Goal: Transaction & Acquisition: Purchase product/service

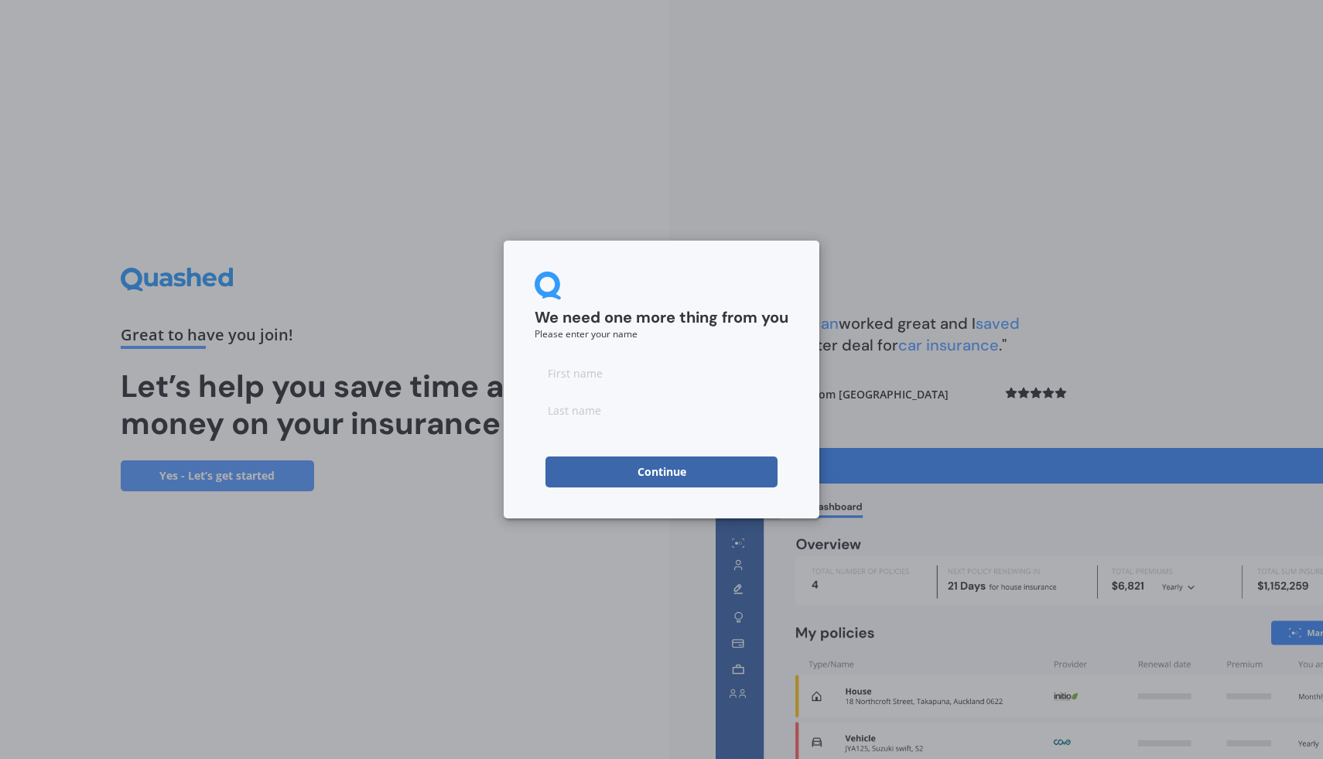
click at [587, 378] on input at bounding box center [662, 373] width 254 height 31
type input "[PERSON_NAME]"
type input "S"
type input "[PERSON_NAME]"
click button "Continue" at bounding box center [662, 472] width 232 height 31
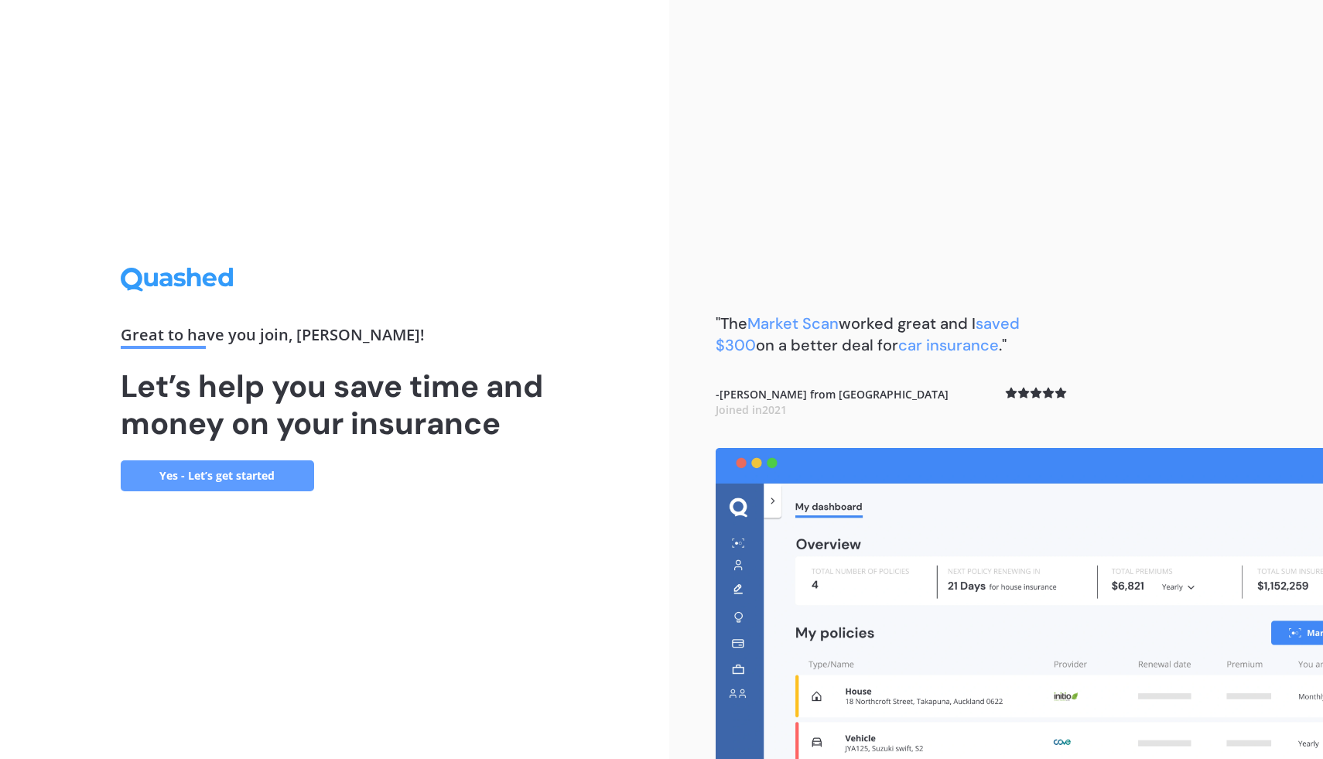
click at [166, 480] on link "Yes - Let’s get started" at bounding box center [217, 476] width 193 height 31
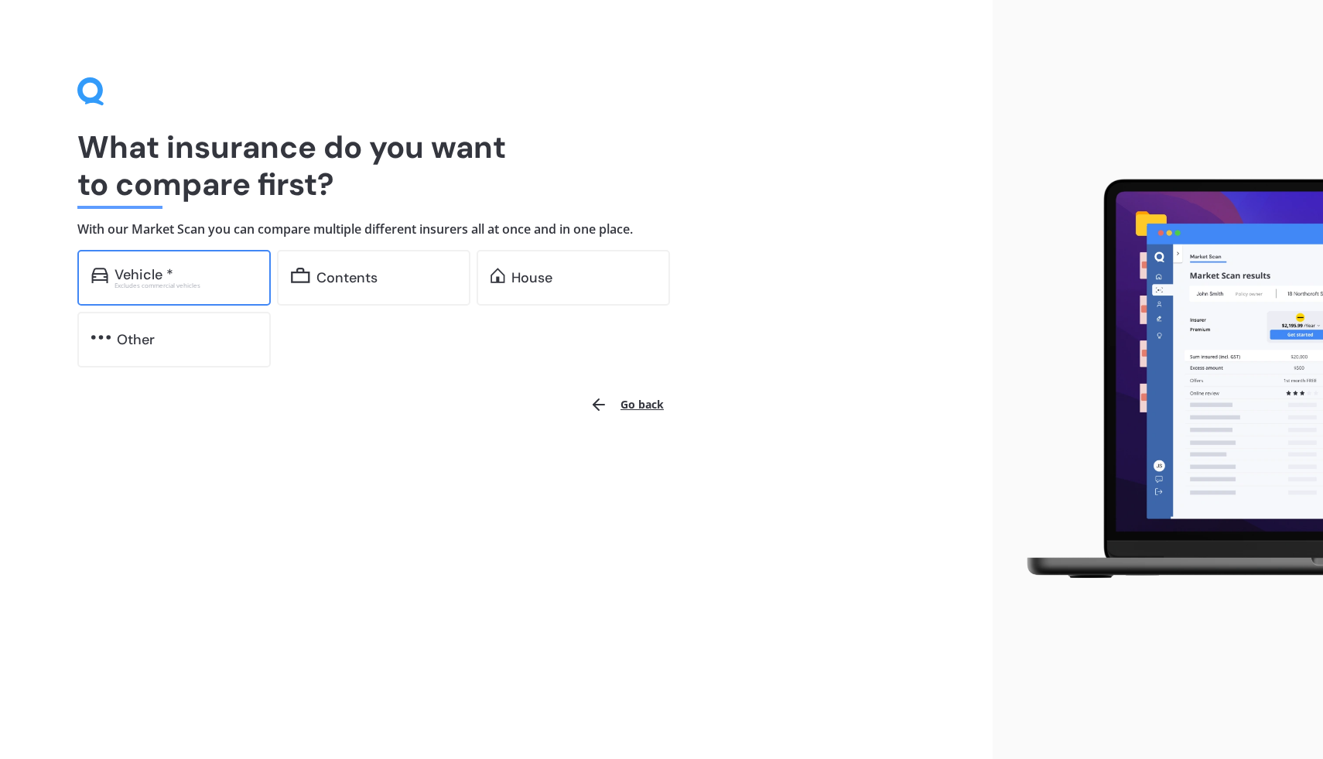
click at [195, 288] on div "Excludes commercial vehicles" at bounding box center [186, 285] width 142 height 6
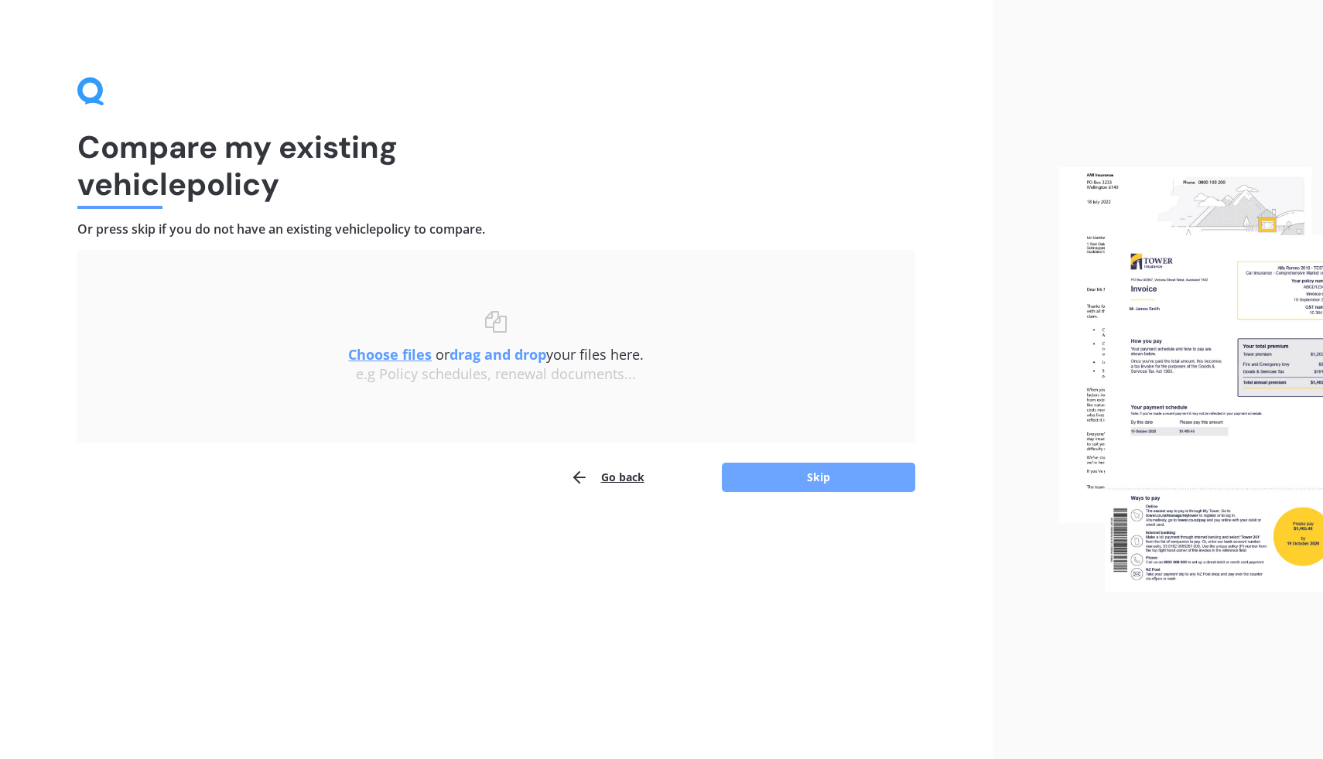
click at [789, 477] on button "Skip" at bounding box center [818, 477] width 193 height 29
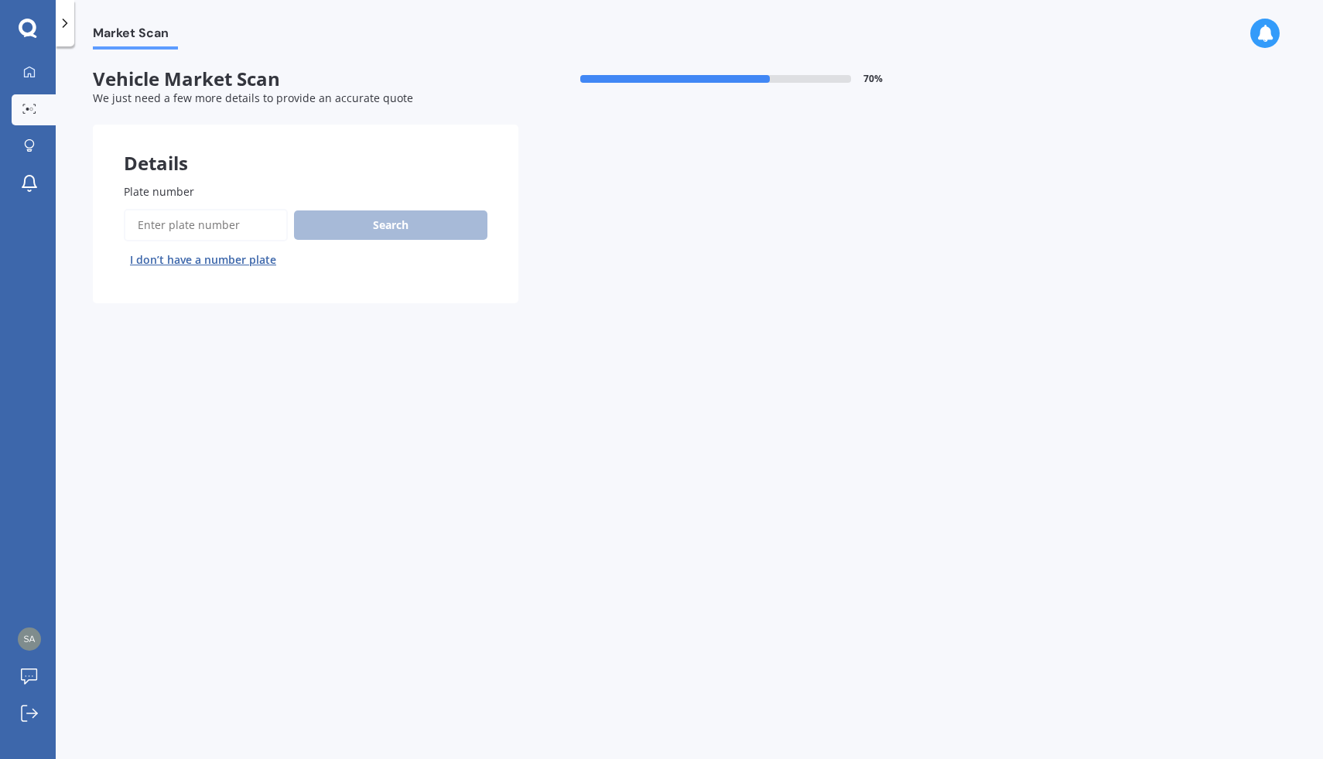
click at [230, 233] on input "Plate number" at bounding box center [206, 225] width 164 height 33
type input "LRG914"
click at [0, 0] on button "Next" at bounding box center [0, 0] width 0 height 0
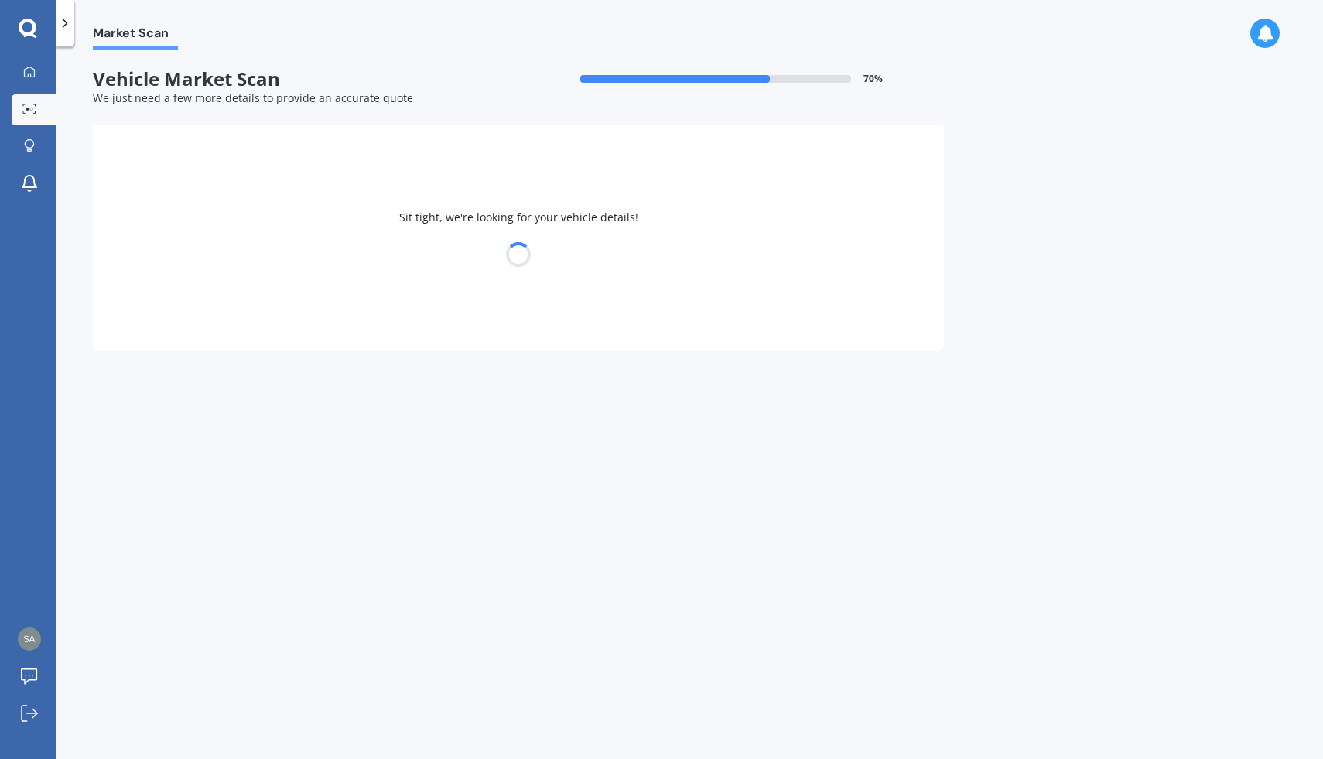
select select "TOYOTA"
select select "HIGHLANDER"
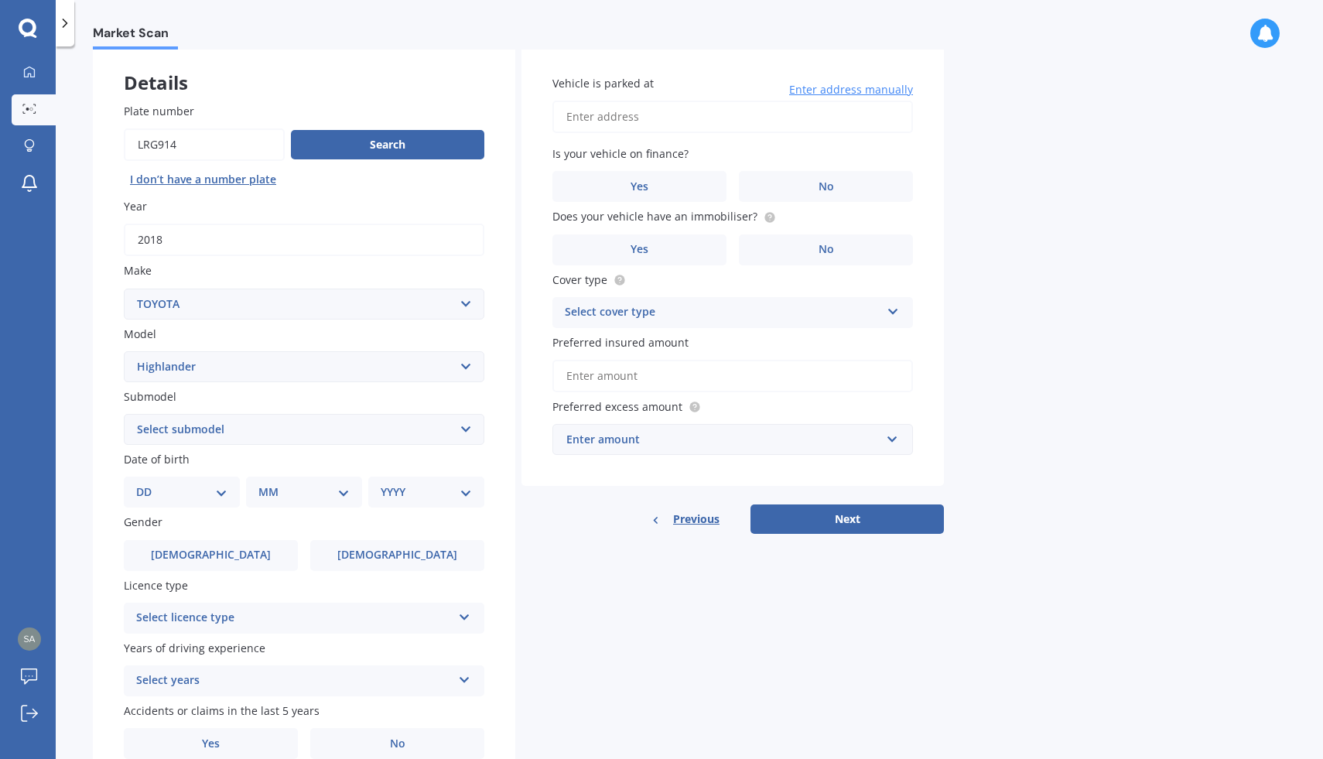
scroll to position [156, 0]
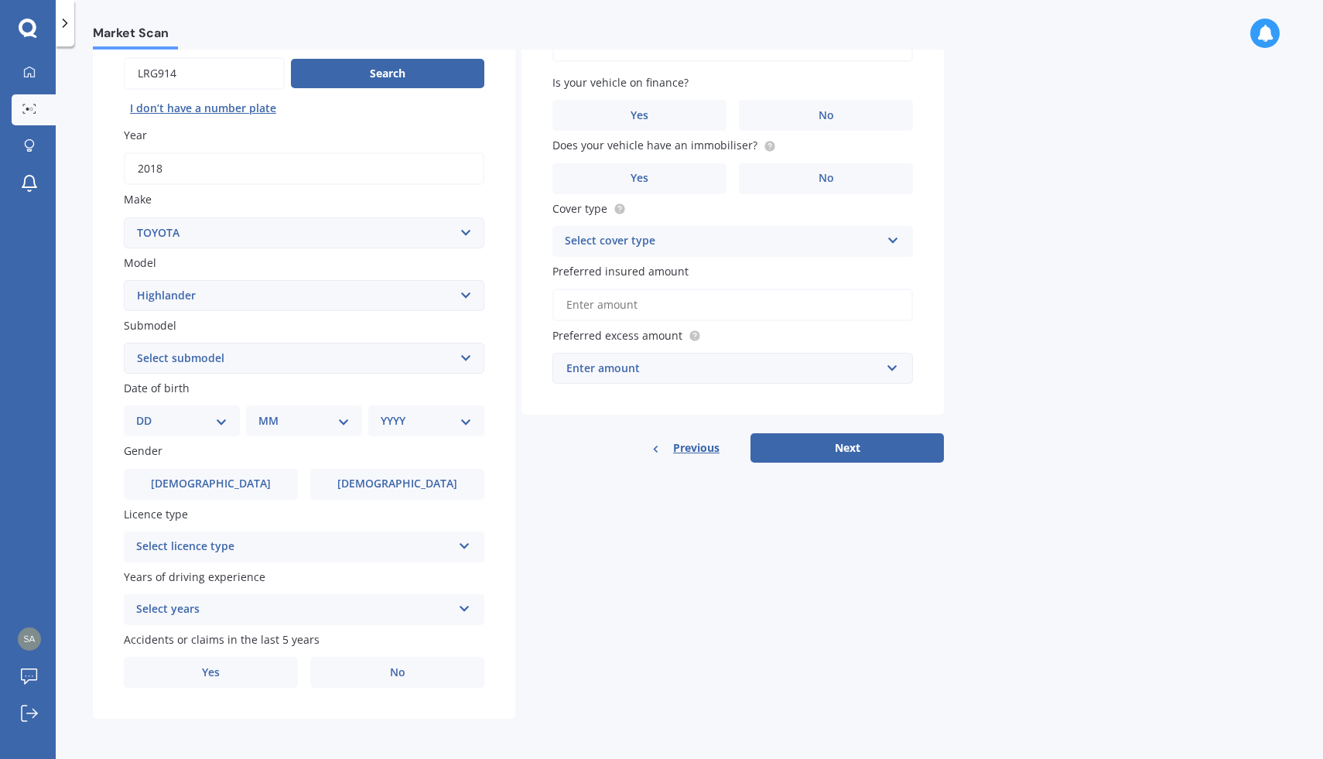
click at [228, 354] on select "Select submodel (All other) Hybrid Petrol V6 2WD Petrol V6 4WD" at bounding box center [304, 358] width 361 height 31
select select "PETROL V6 4WD"
click at [124, 343] on select "Select submodel (All other) Hybrid Petrol V6 2WD Petrol V6 4WD" at bounding box center [304, 358] width 361 height 31
click at [215, 356] on select "Select submodel (All other) Hybrid Petrol V6 2WD Petrol V6 4WD" at bounding box center [304, 358] width 361 height 31
click at [124, 343] on select "Select submodel (All other) Hybrid Petrol V6 2WD Petrol V6 4WD" at bounding box center [304, 358] width 361 height 31
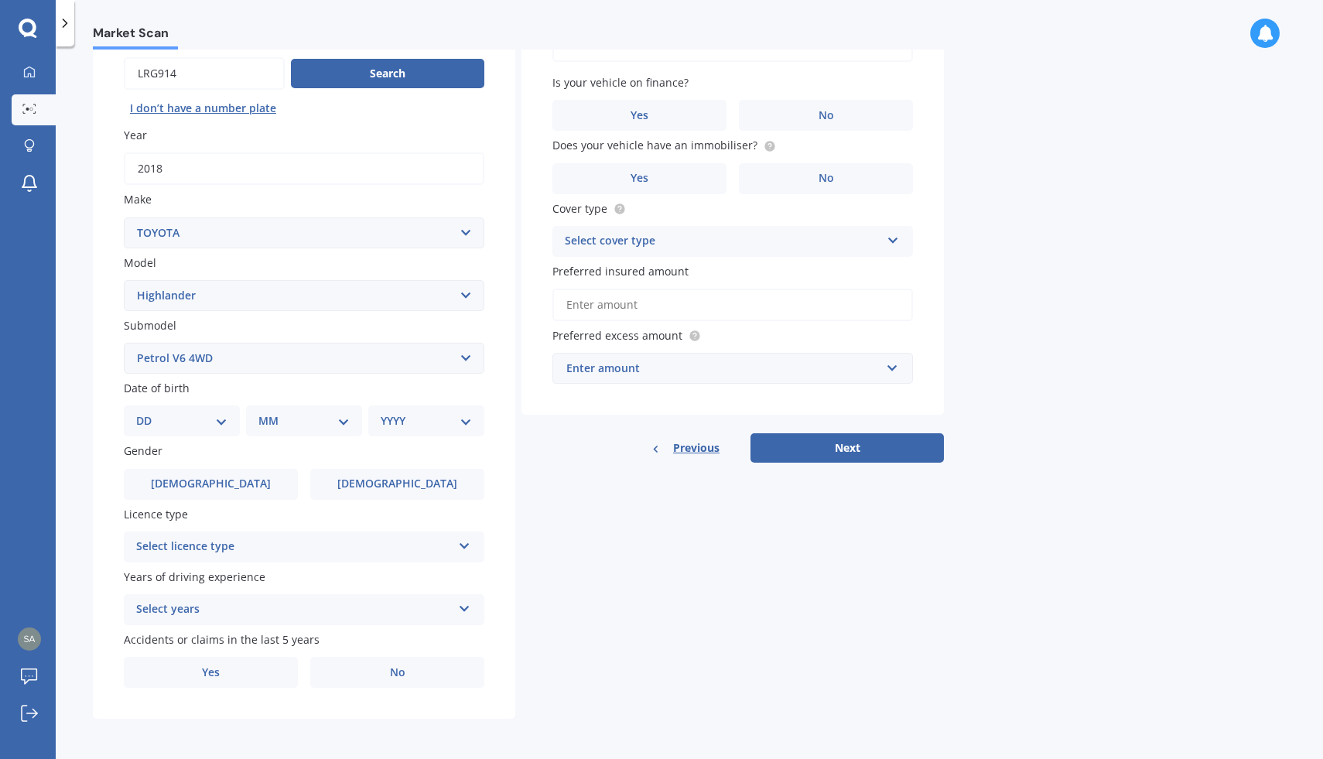
click at [213, 413] on select "DD 01 02 03 04 05 06 07 08 09 10 11 12 13 14 15 16 17 18 19 20 21 22 23 24 25 2…" at bounding box center [181, 421] width 91 height 17
select select "12"
click at [149, 413] on select "DD 01 02 03 04 05 06 07 08 09 10 11 12 13 14 15 16 17 18 19 20 21 22 23 24 25 2…" at bounding box center [181, 421] width 91 height 17
click at [321, 407] on div "MM 01 02 03 04 05 06 07 08 09 10 11 12" at bounding box center [307, 421] width 110 height 31
click at [317, 416] on select "MM 01 02 03 04 05 06 07 08 09 10 11 12" at bounding box center [307, 421] width 85 height 17
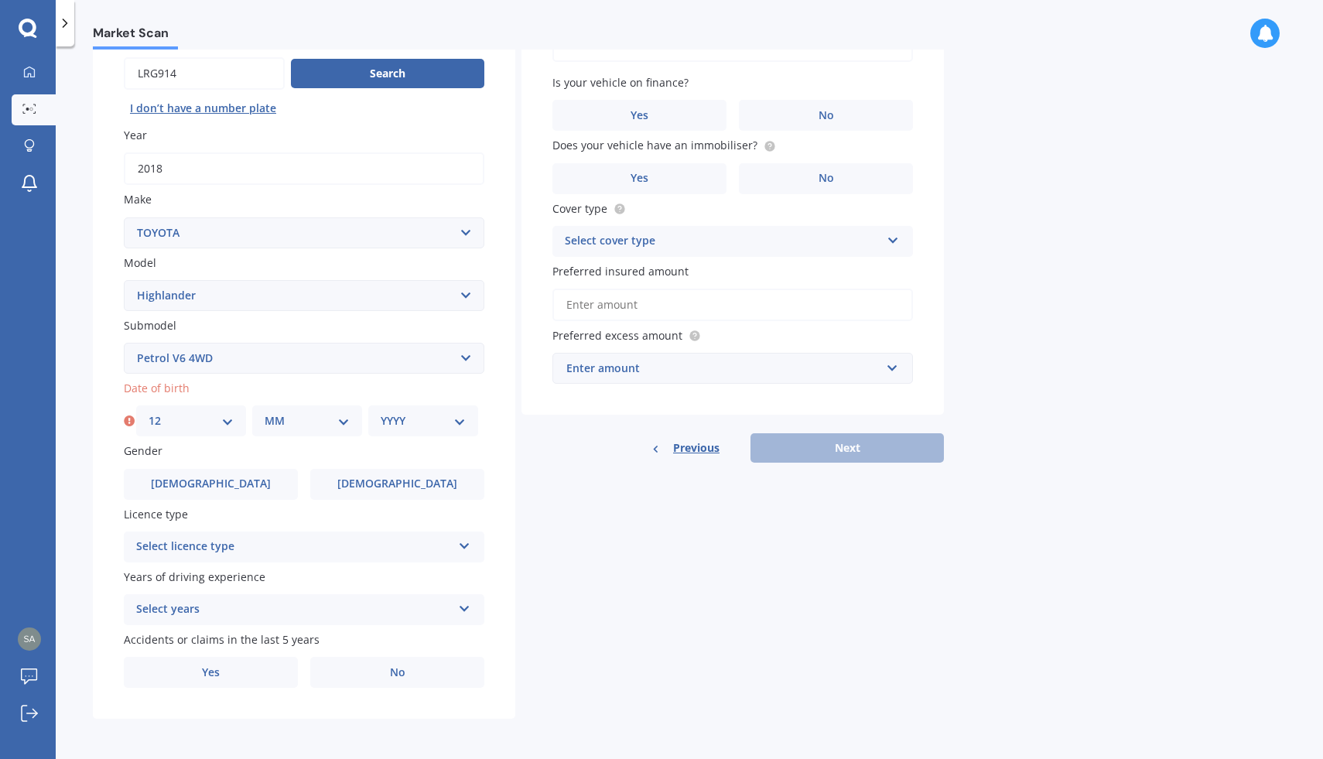
select select "03"
click at [265, 413] on select "MM 01 02 03 04 05 06 07 08 09 10 11 12" at bounding box center [307, 421] width 85 height 17
click at [389, 426] on select "YYYY 2025 2024 2023 2022 2021 2020 2019 2018 2017 2016 2015 2014 2013 2012 2011…" at bounding box center [423, 421] width 85 height 17
select select "1996"
click at [381, 413] on select "YYYY 2025 2024 2023 2022 2021 2020 2019 2018 2017 2016 2015 2014 2013 2012 2011…" at bounding box center [423, 421] width 85 height 17
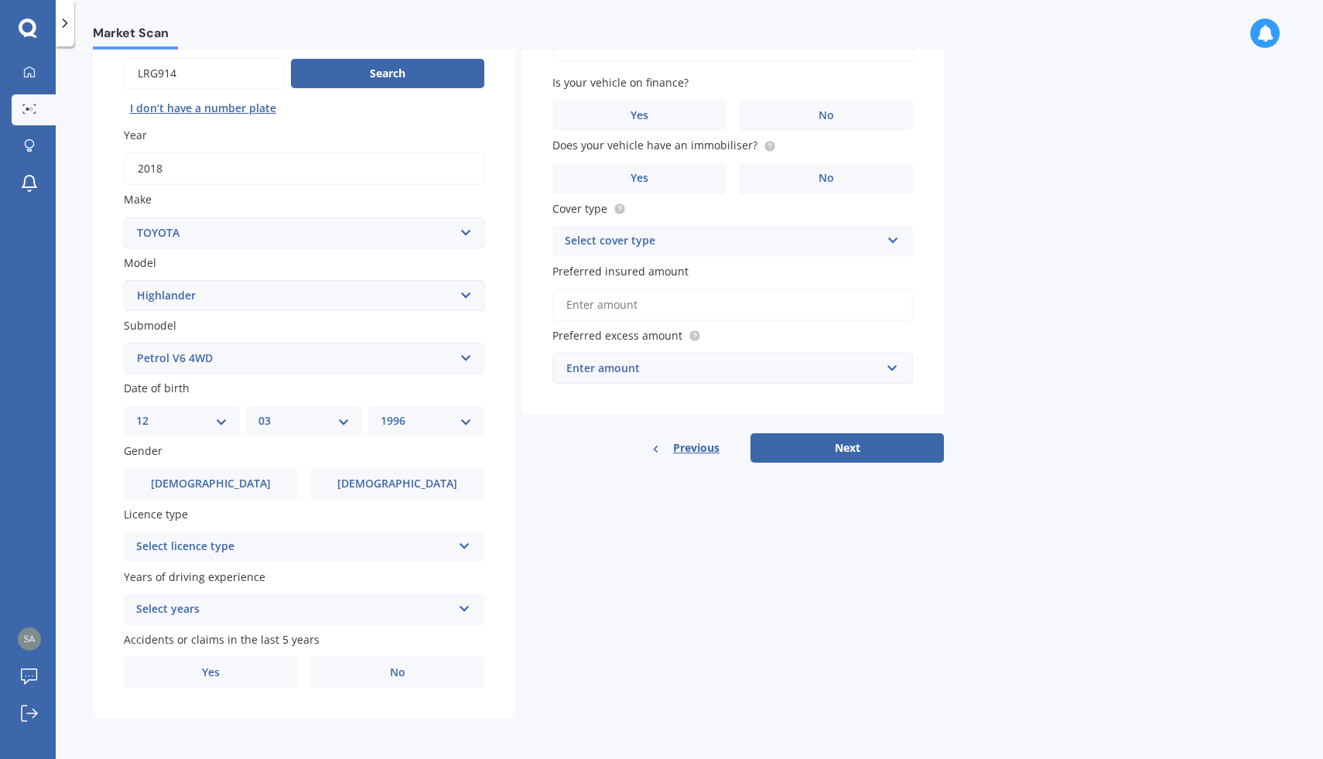
click at [374, 506] on label "Licence type" at bounding box center [301, 514] width 354 height 16
click at [378, 487] on span "Female" at bounding box center [397, 484] width 123 height 13
click at [0, 0] on input "Female" at bounding box center [0, 0] width 0 height 0
click at [316, 545] on div "Select licence type" at bounding box center [294, 547] width 316 height 19
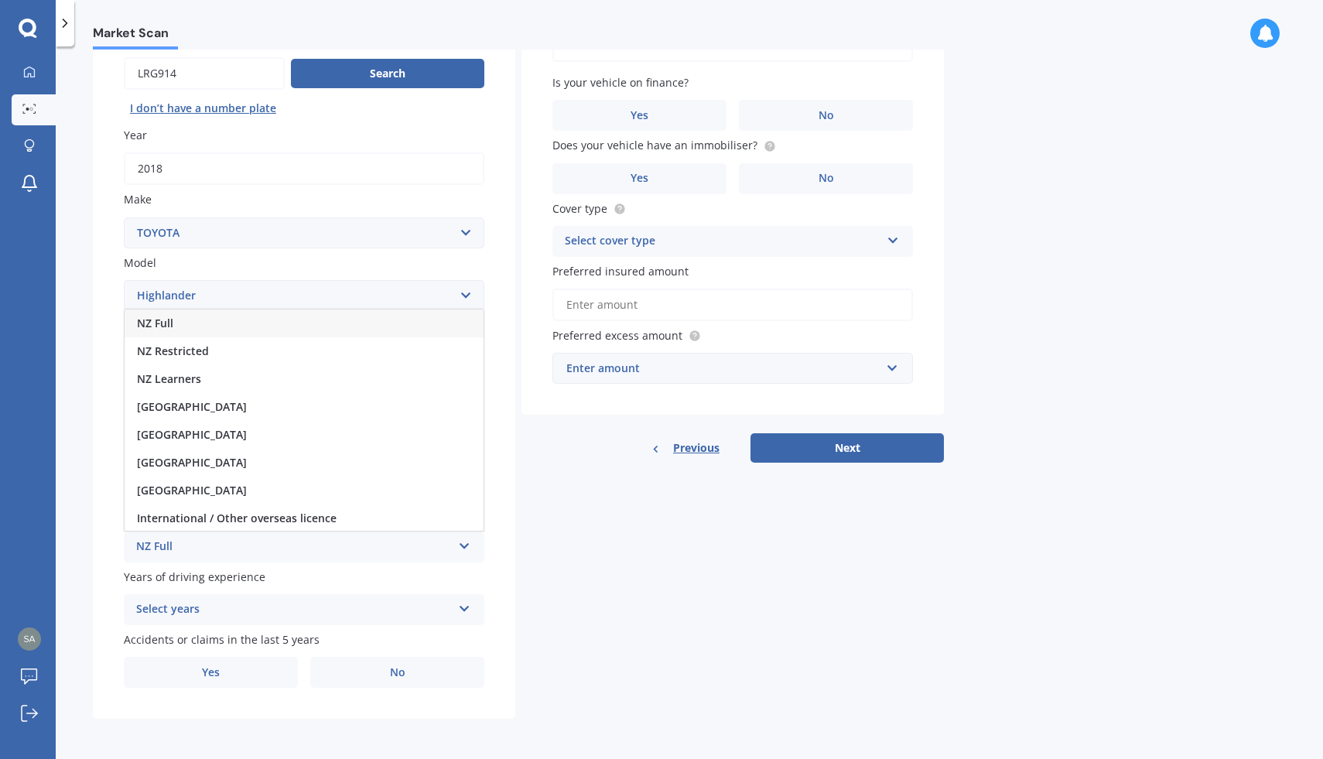
click at [210, 315] on div "NZ Full" at bounding box center [304, 324] width 359 height 28
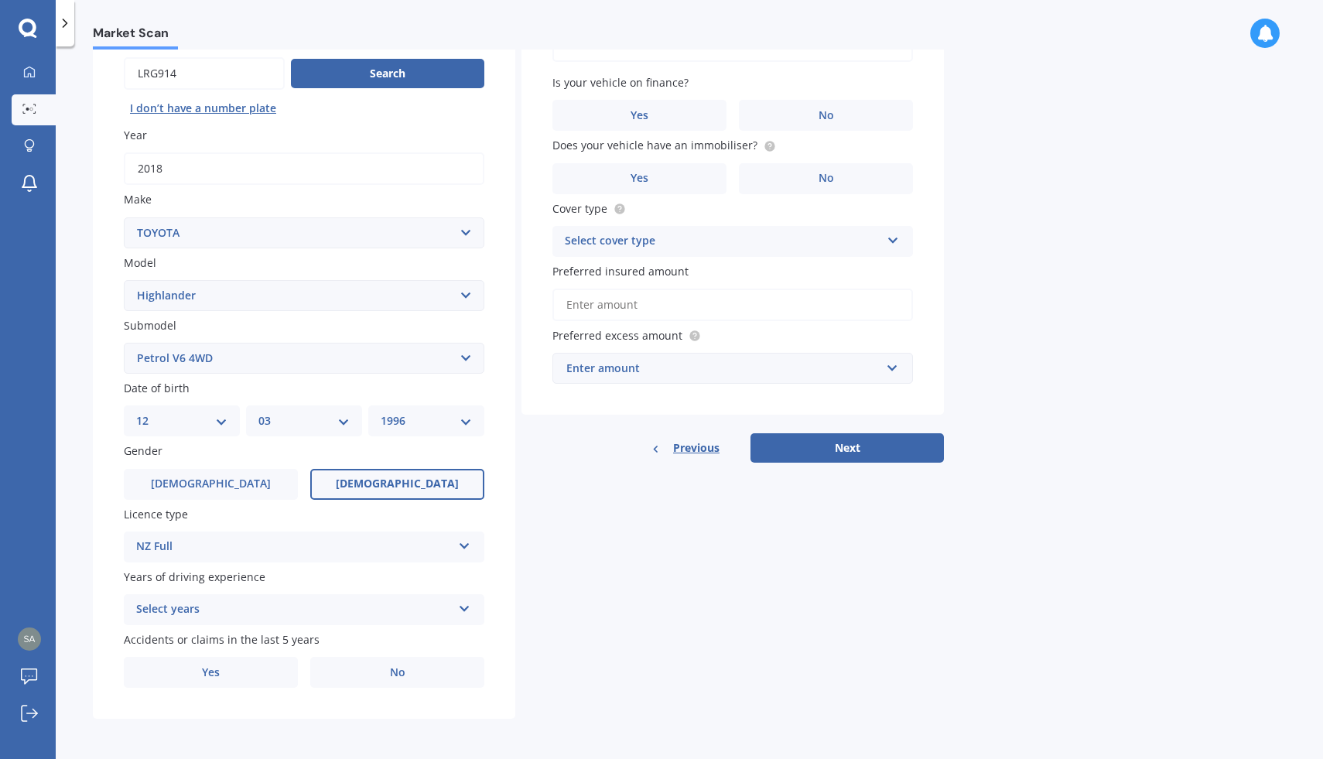
click at [255, 608] on div "Select years" at bounding box center [294, 610] width 316 height 19
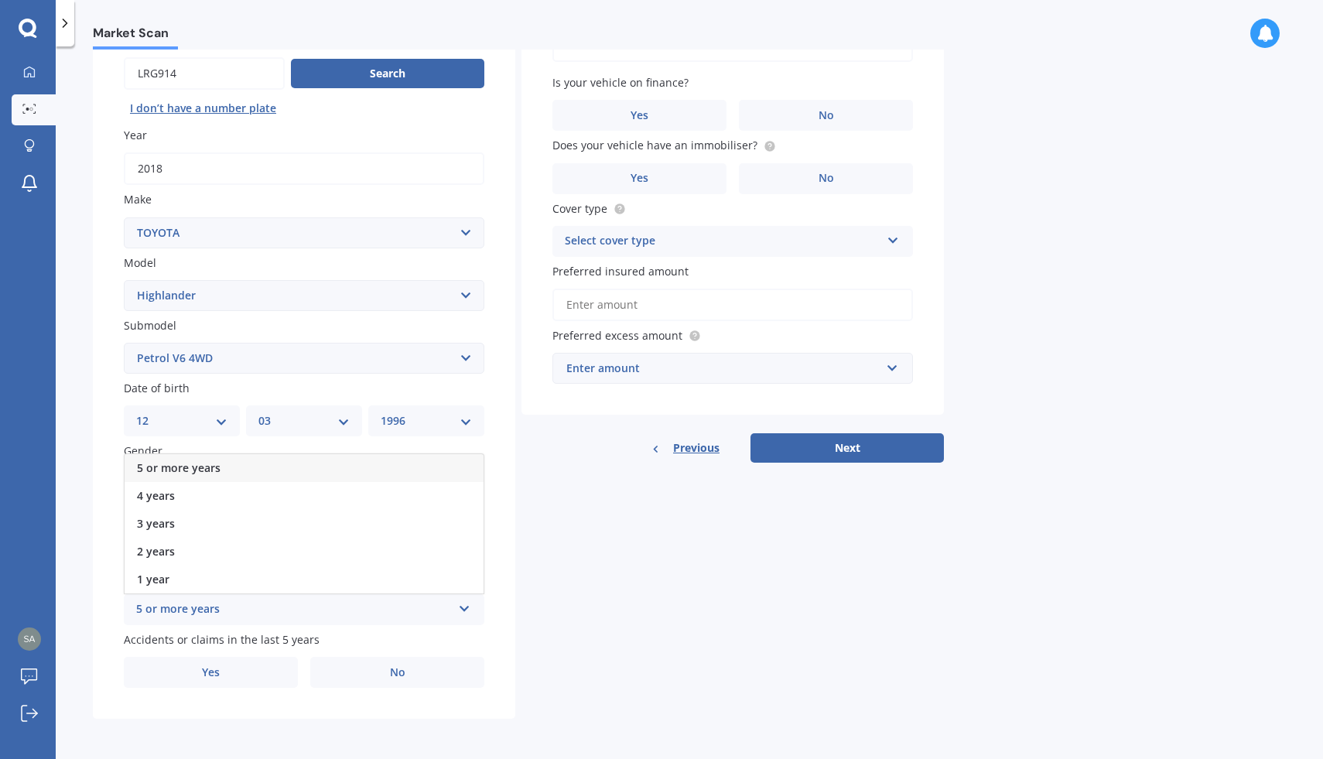
click at [277, 470] on div "5 or more years" at bounding box center [304, 468] width 359 height 28
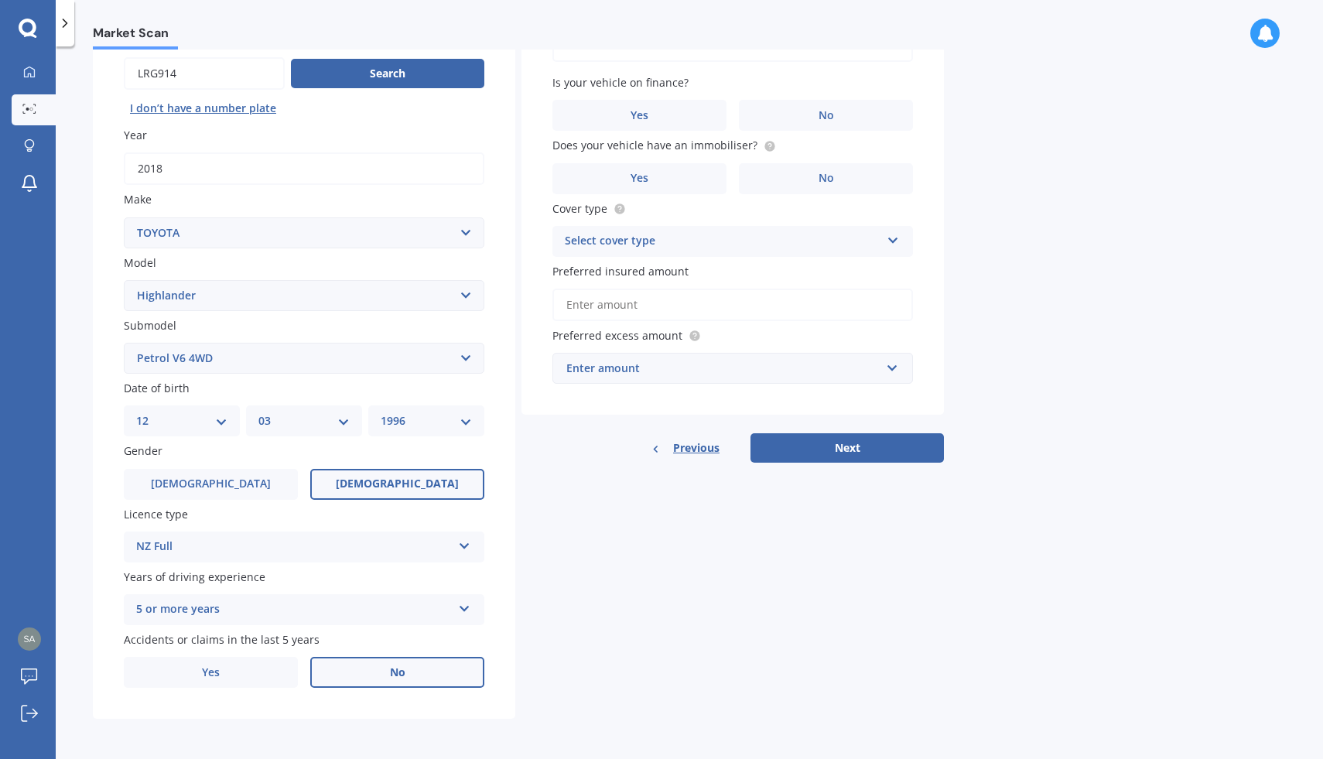
click at [378, 680] on label "No" at bounding box center [397, 672] width 174 height 31
click at [0, 0] on input "No" at bounding box center [0, 0] width 0 height 0
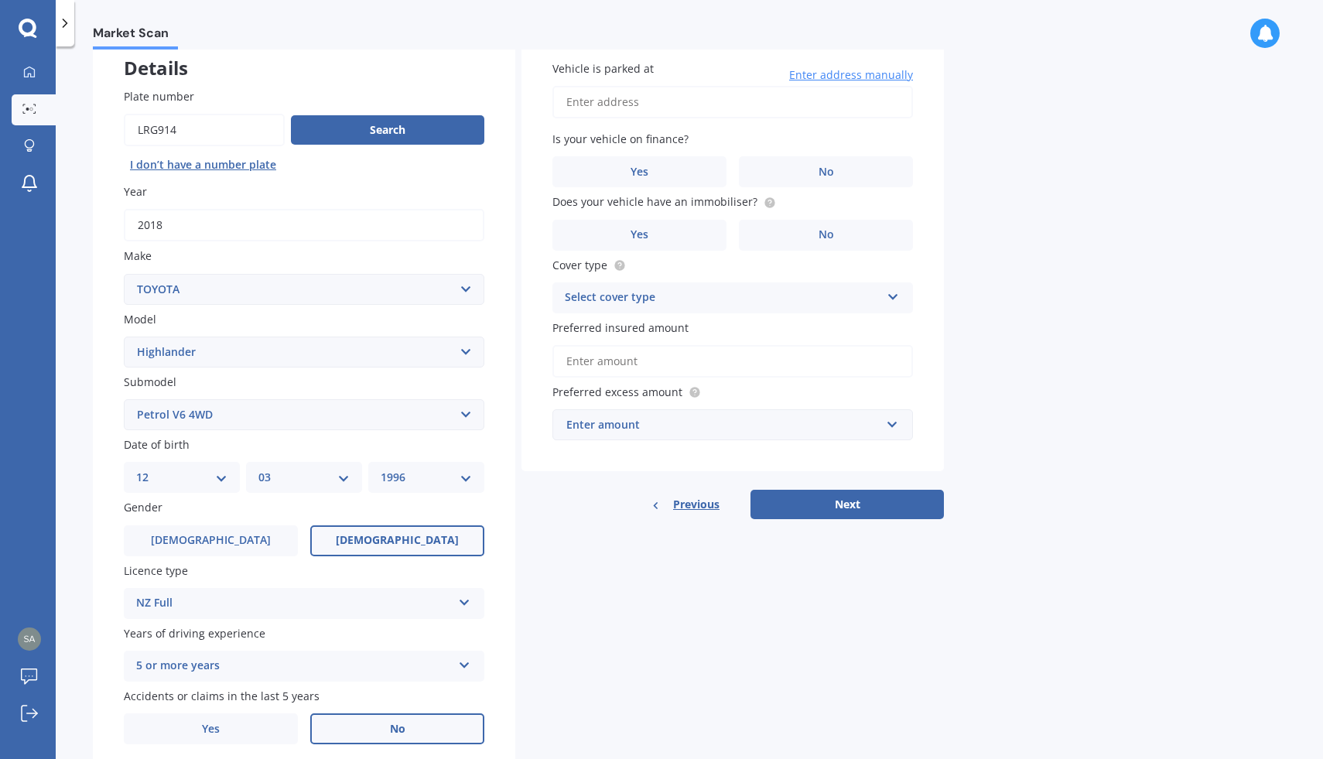
scroll to position [80, 0]
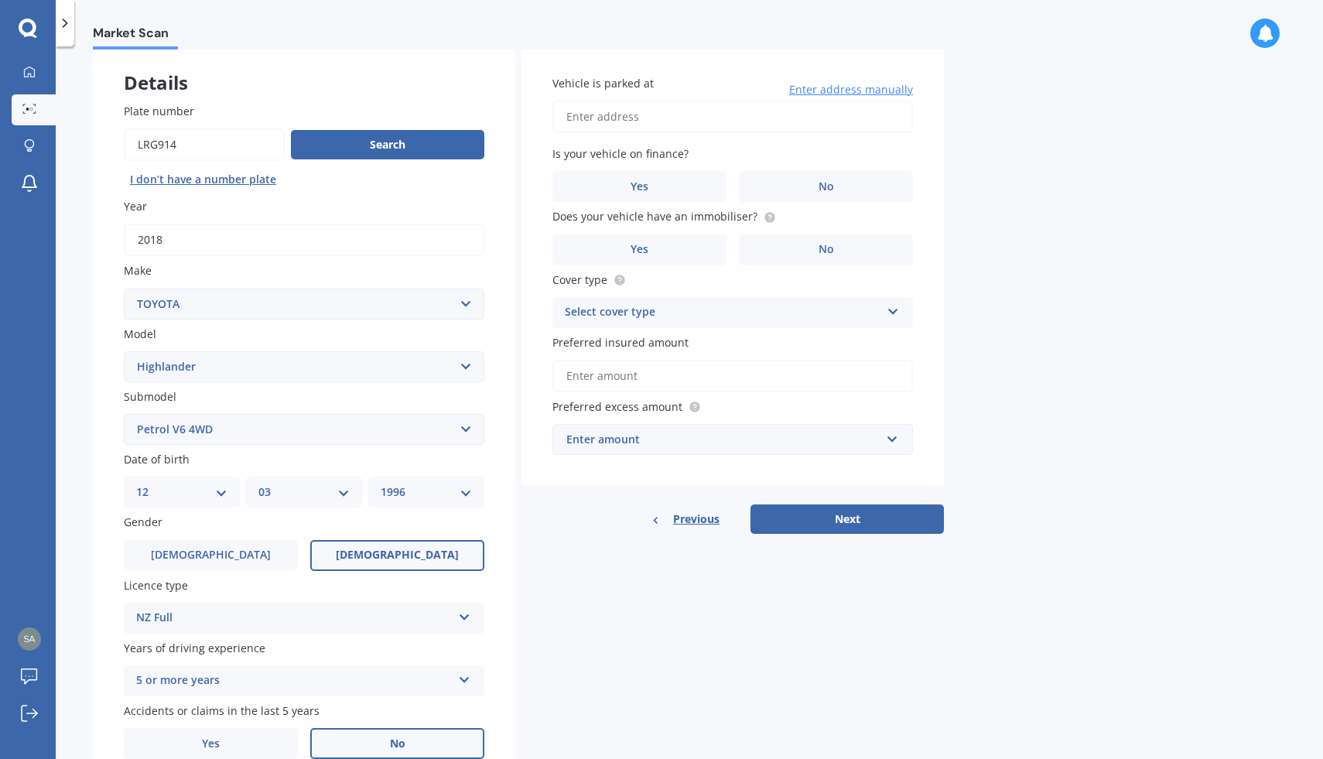
click at [734, 139] on div "Vehicle is parked at Enter address manually Is your vehicle on finance? Yes No …" at bounding box center [733, 265] width 423 height 443
click at [740, 118] on input "Vehicle is parked at" at bounding box center [733, 117] width 361 height 33
type input "&"
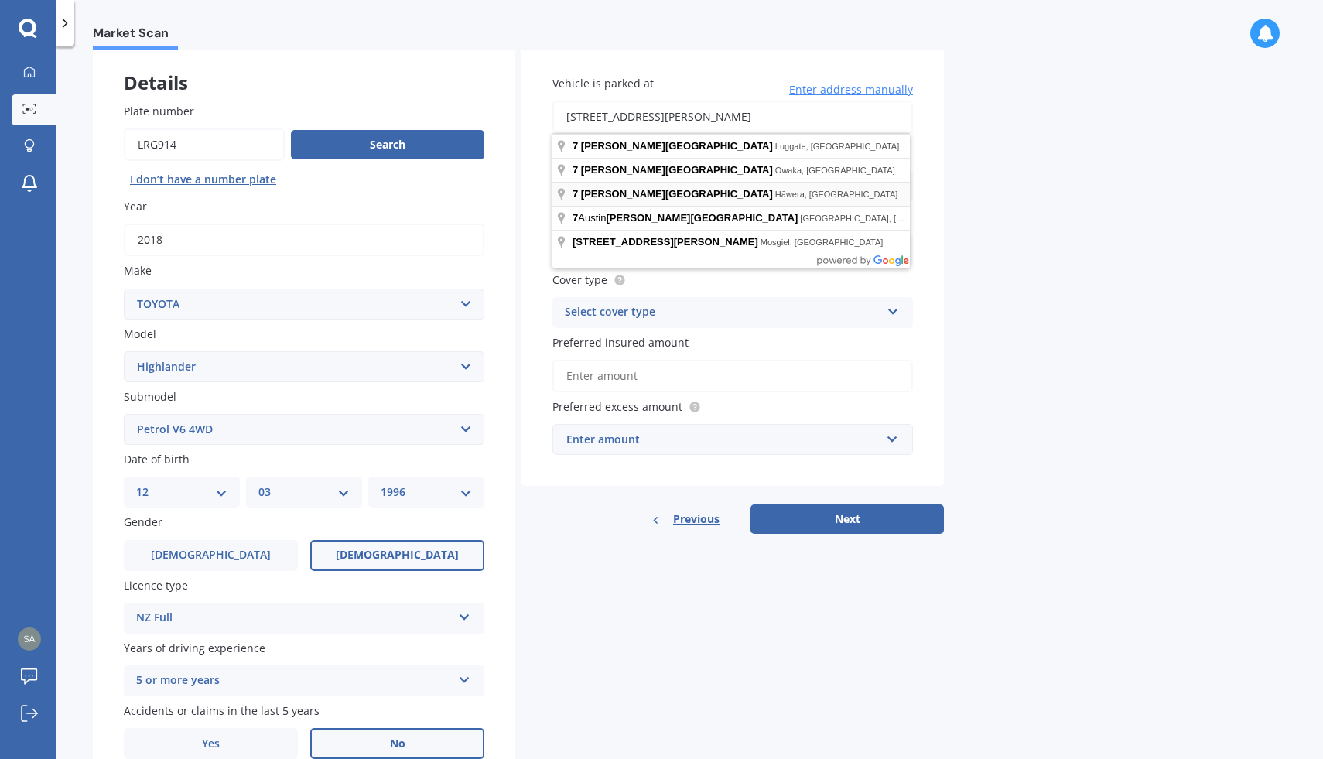
type input "7 Reid Avenue, Hāwera 4610"
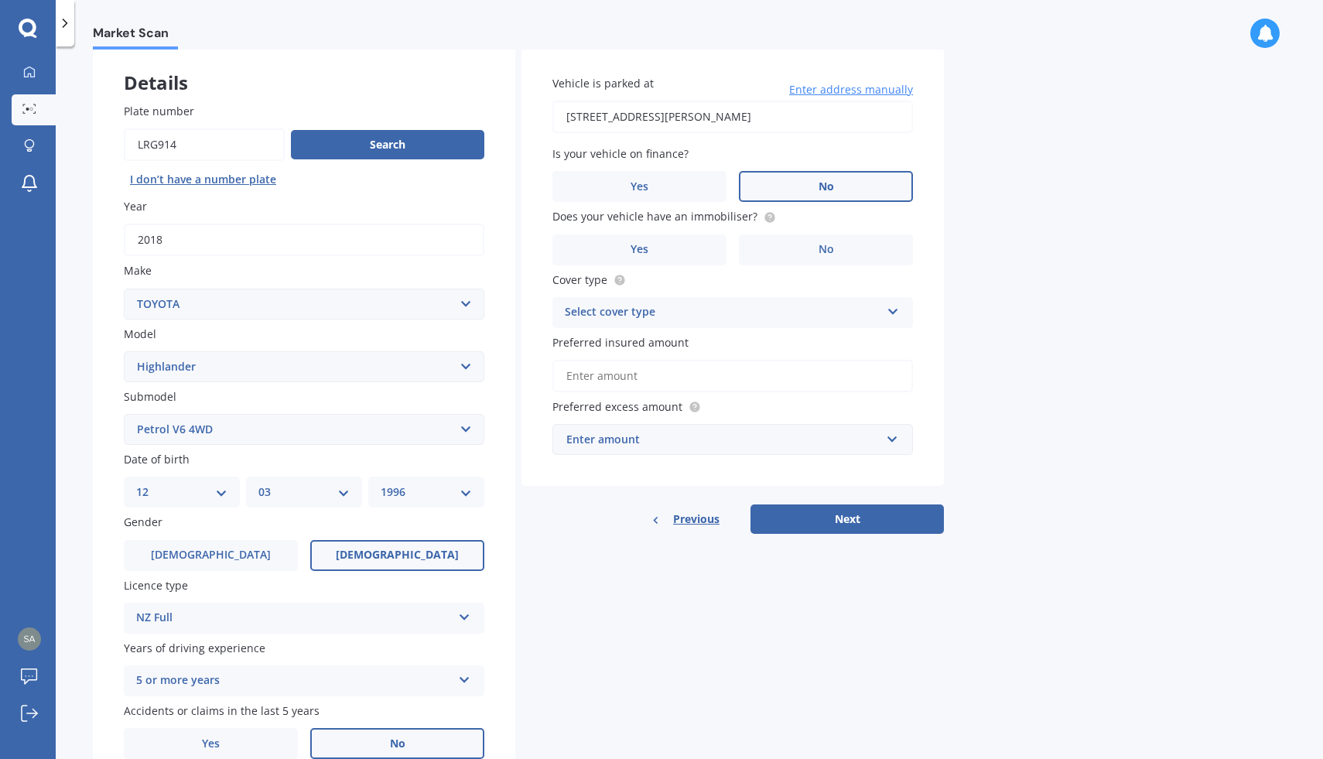
click at [798, 179] on label "No" at bounding box center [826, 186] width 174 height 31
click at [0, 0] on input "No" at bounding box center [0, 0] width 0 height 0
click at [765, 221] on circle at bounding box center [770, 217] width 10 height 10
click at [700, 245] on label "Yes" at bounding box center [640, 250] width 174 height 31
click at [0, 0] on input "Yes" at bounding box center [0, 0] width 0 height 0
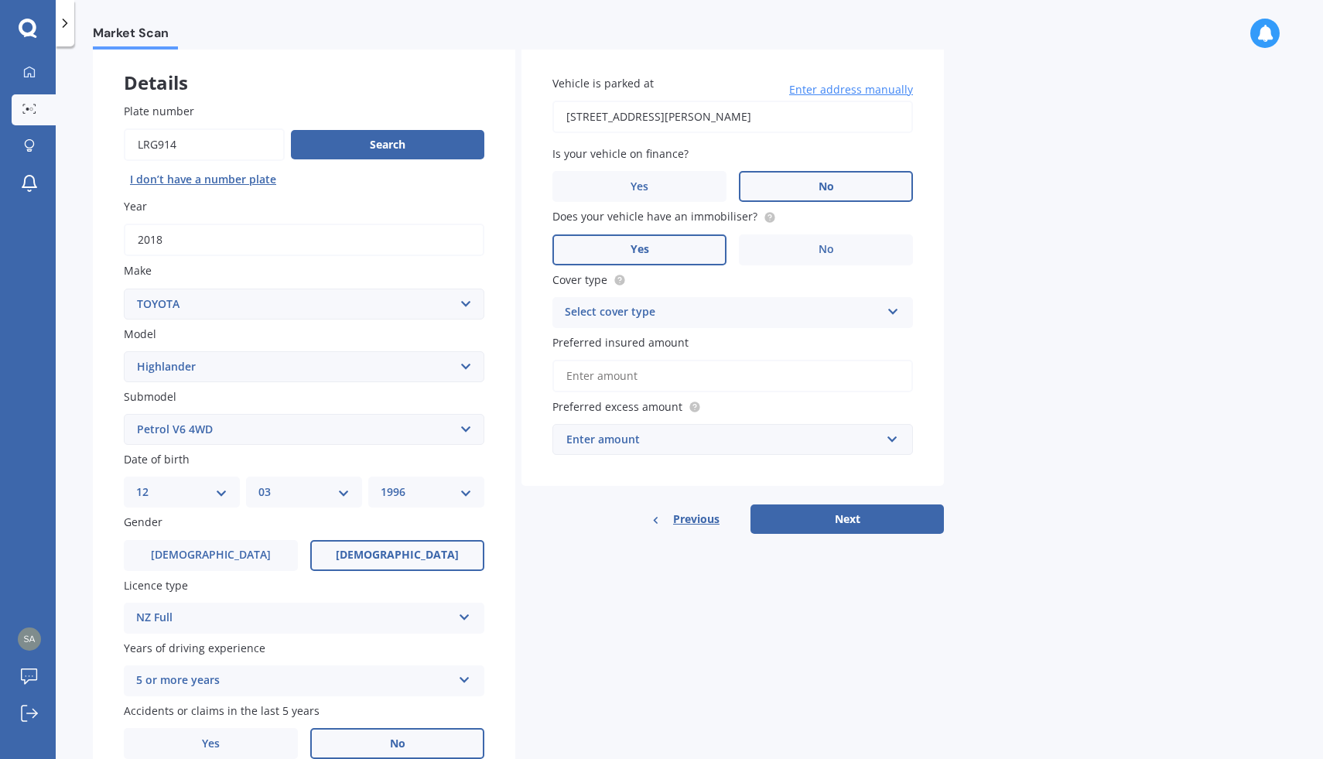
click at [693, 317] on div "Select cover type" at bounding box center [723, 312] width 316 height 19
click at [689, 341] on div "Comprehensive" at bounding box center [732, 343] width 359 height 28
click at [676, 374] on input "Preferred insured amount" at bounding box center [733, 376] width 361 height 33
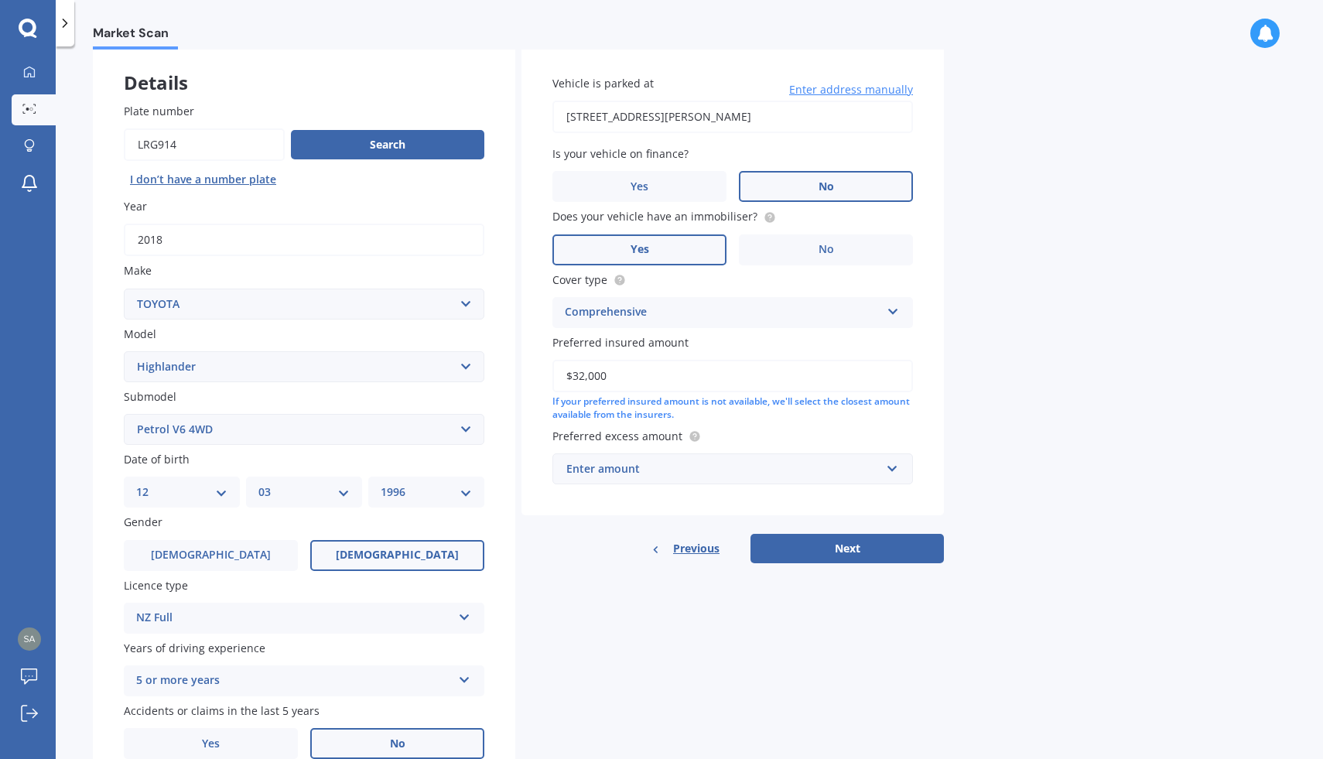
type input "$32,000"
click at [605, 464] on div "Enter amount" at bounding box center [724, 469] width 314 height 17
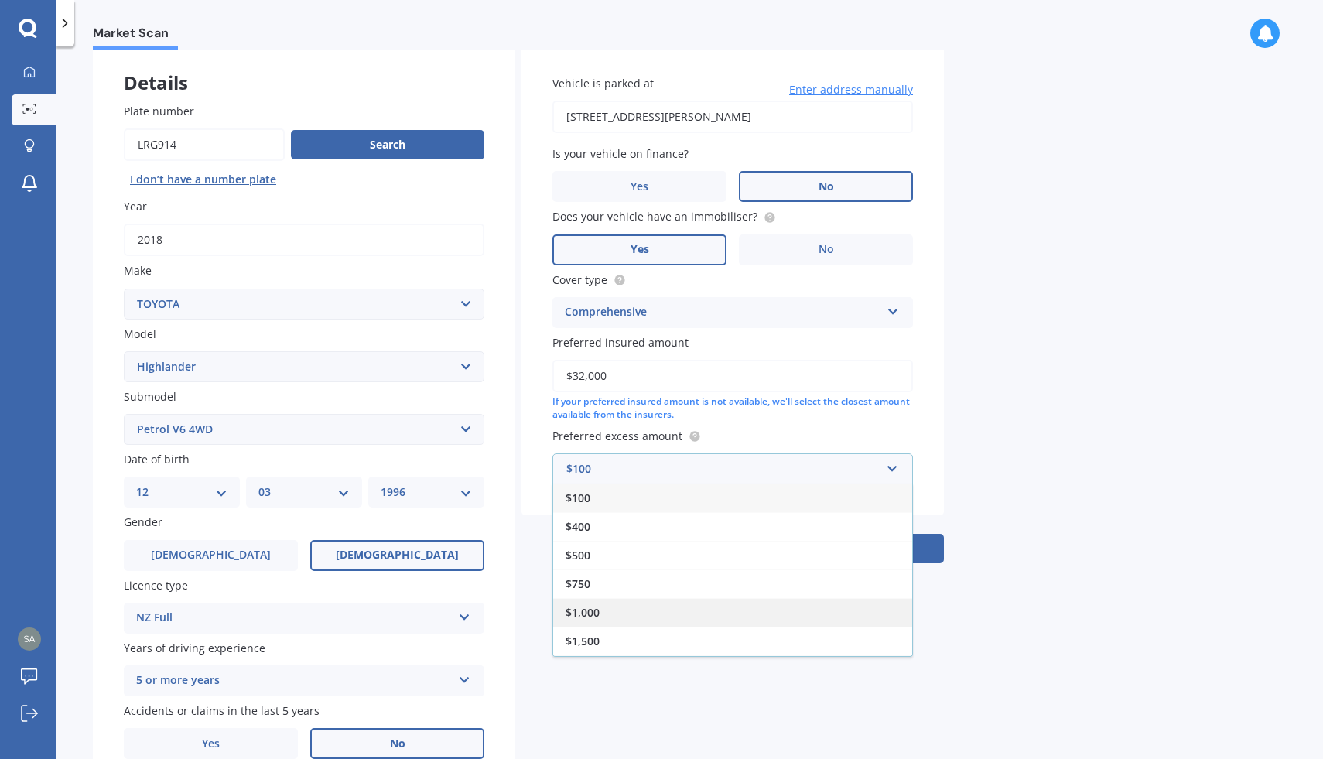
click at [591, 614] on span "$1,000" at bounding box center [583, 612] width 34 height 15
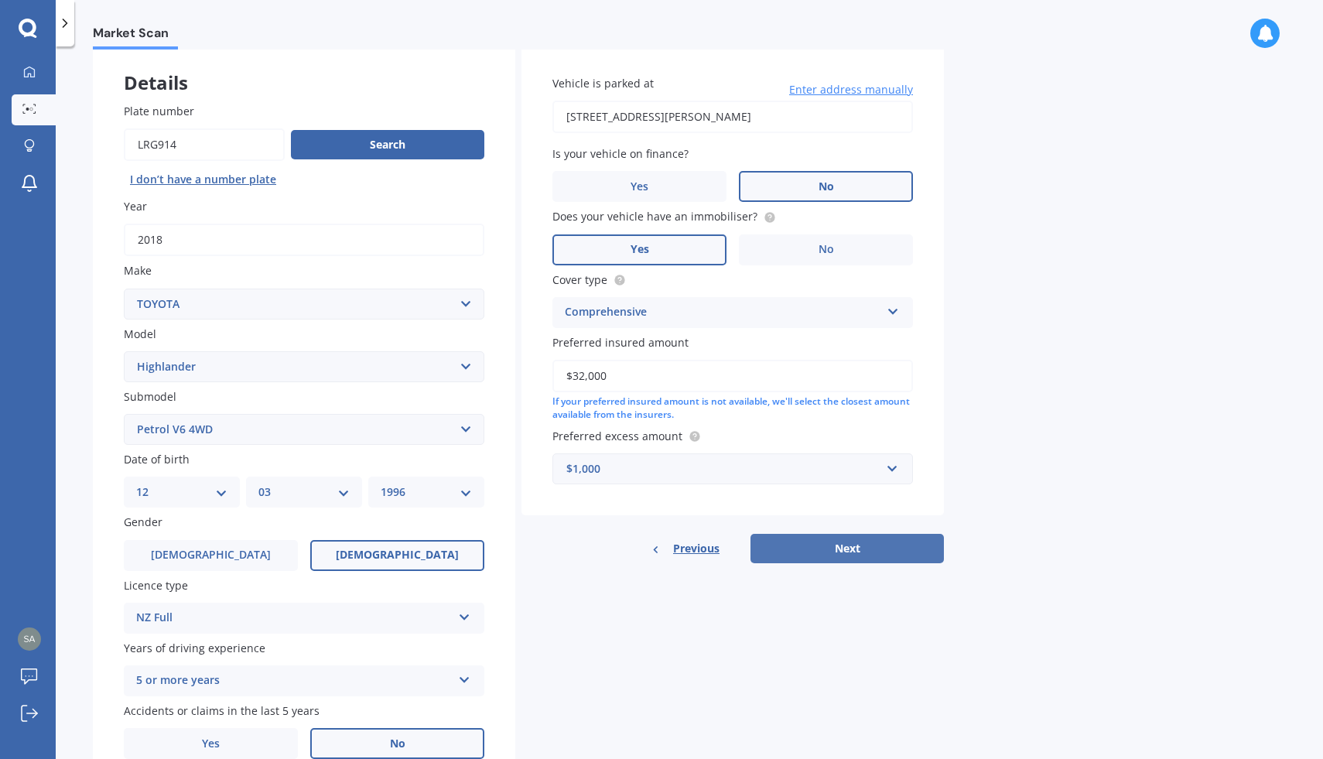
click at [814, 556] on button "Next" at bounding box center [847, 548] width 193 height 29
select select "12"
select select "03"
select select "1996"
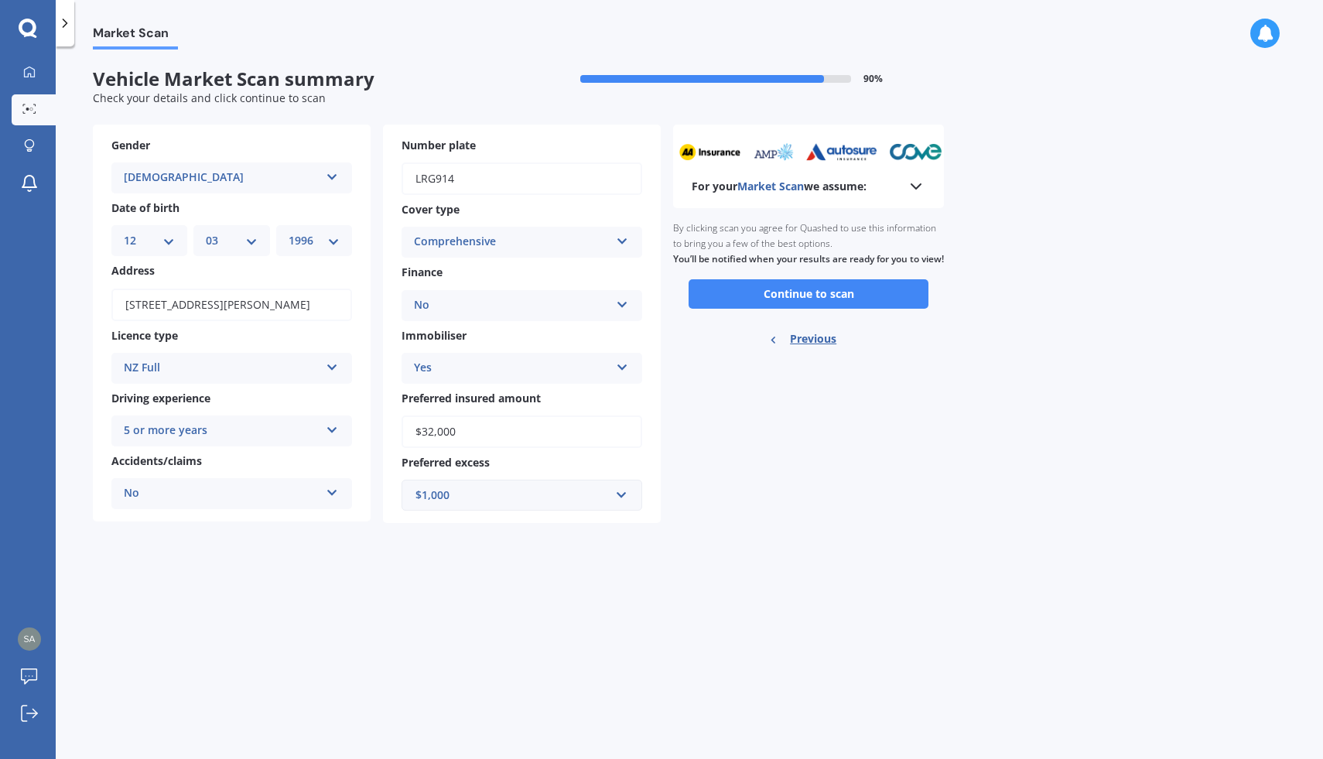
scroll to position [0, 0]
click at [907, 193] on icon at bounding box center [916, 186] width 19 height 19
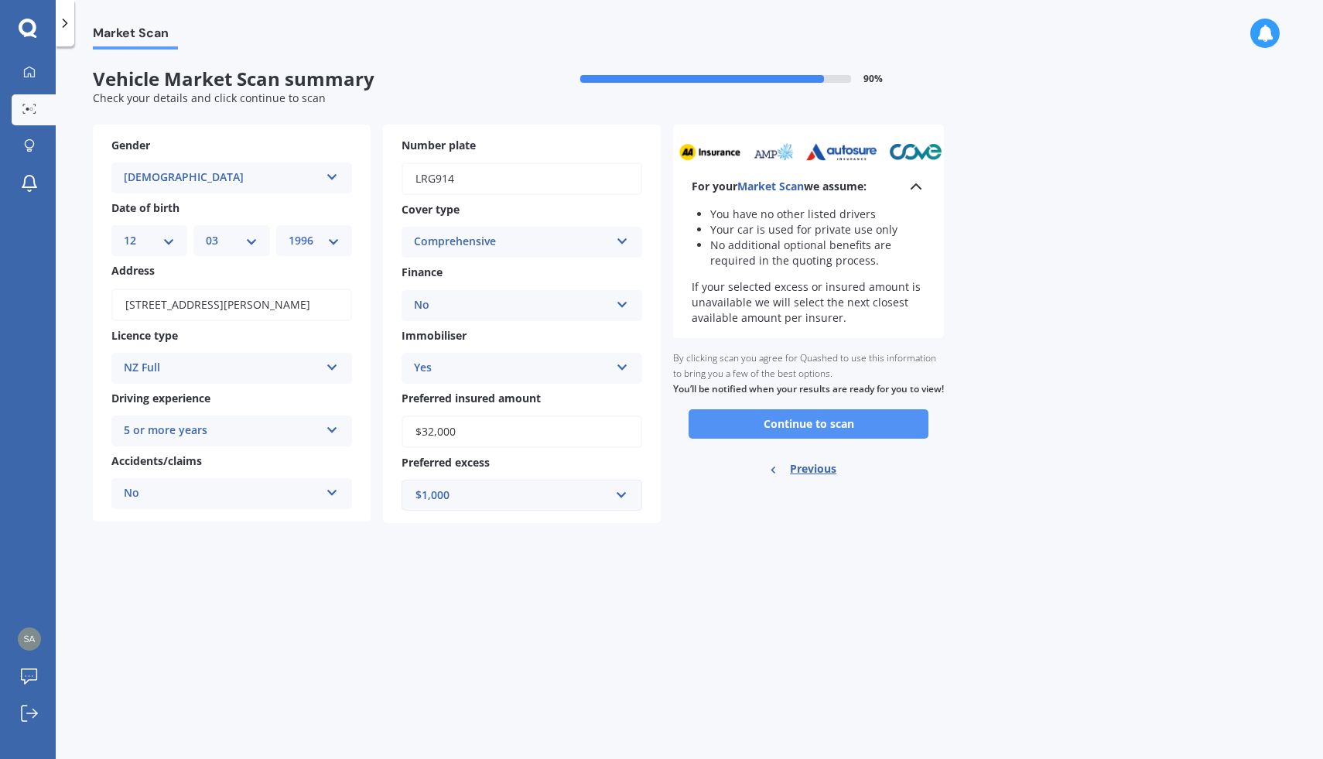
click at [782, 439] on button "Continue to scan" at bounding box center [809, 423] width 240 height 29
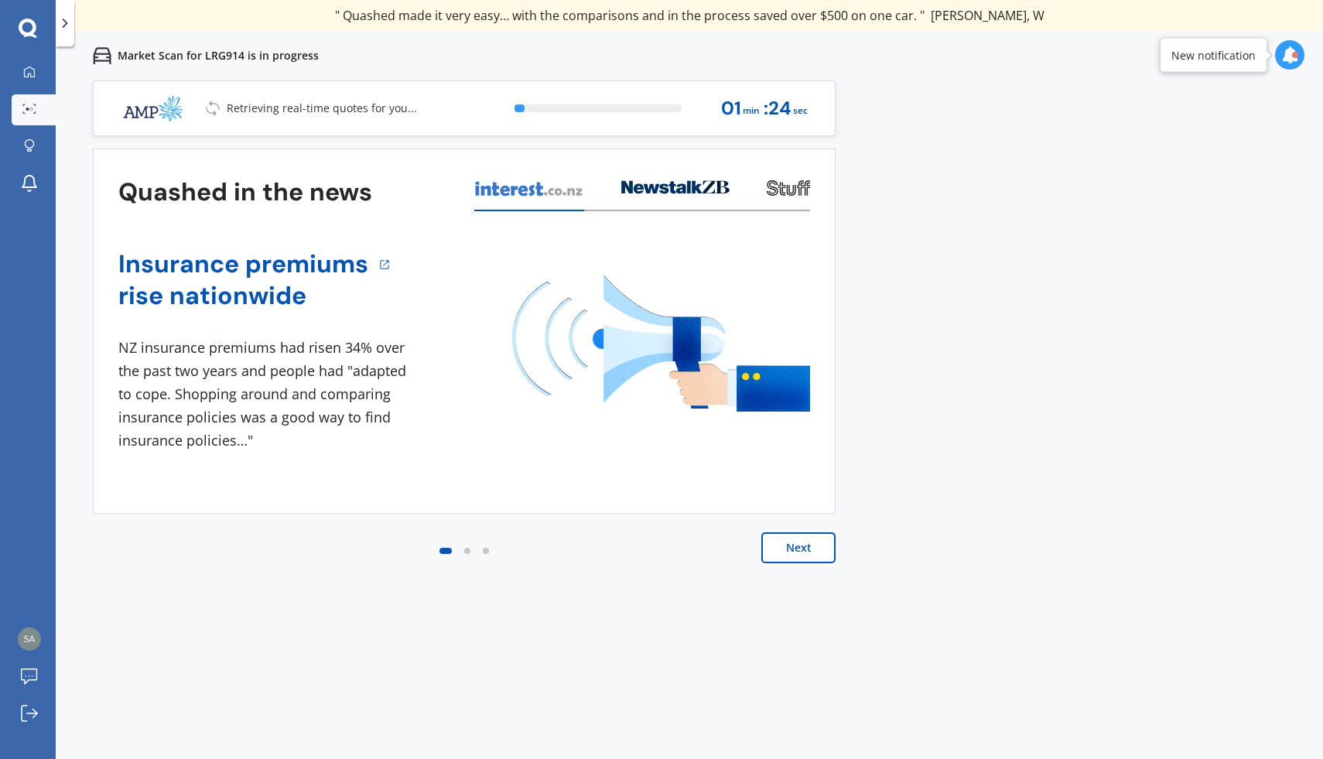
click at [796, 536] on button "Next" at bounding box center [799, 547] width 74 height 31
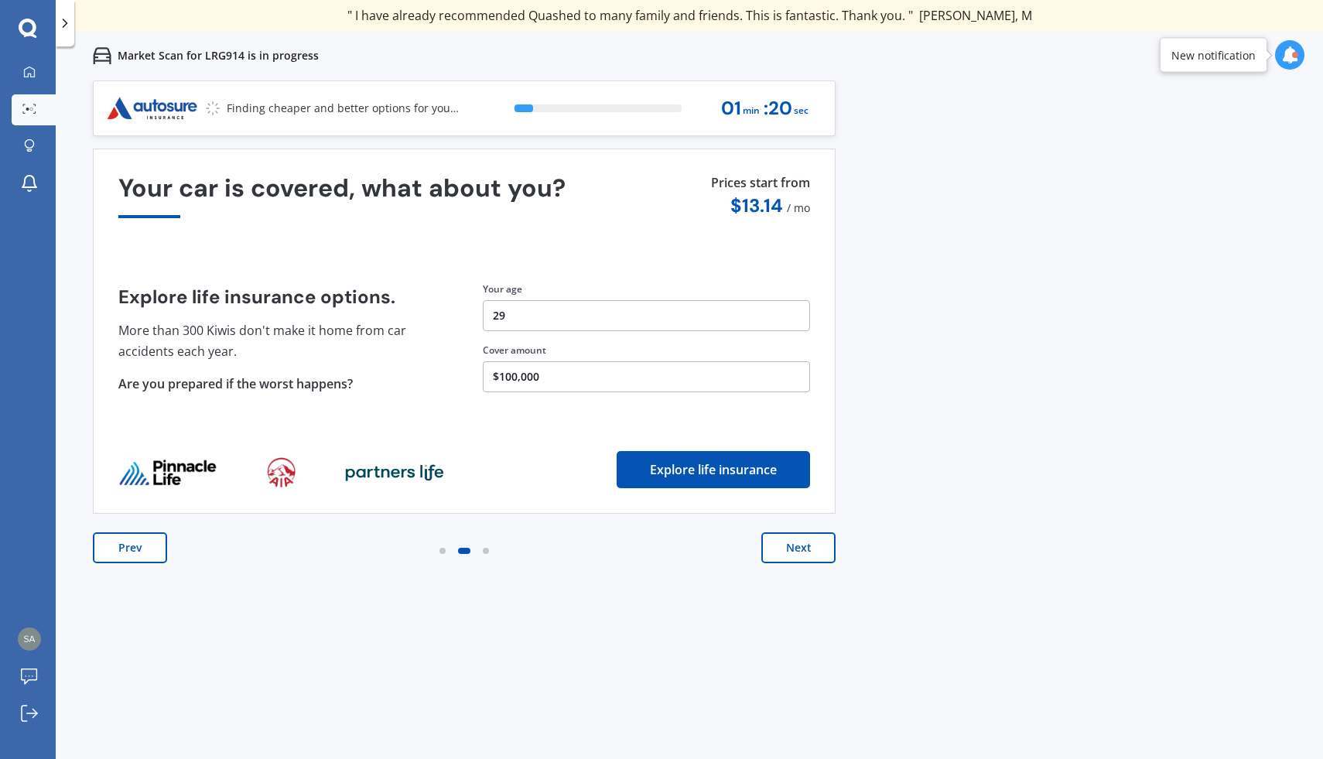
click at [796, 536] on button "Next" at bounding box center [799, 547] width 74 height 31
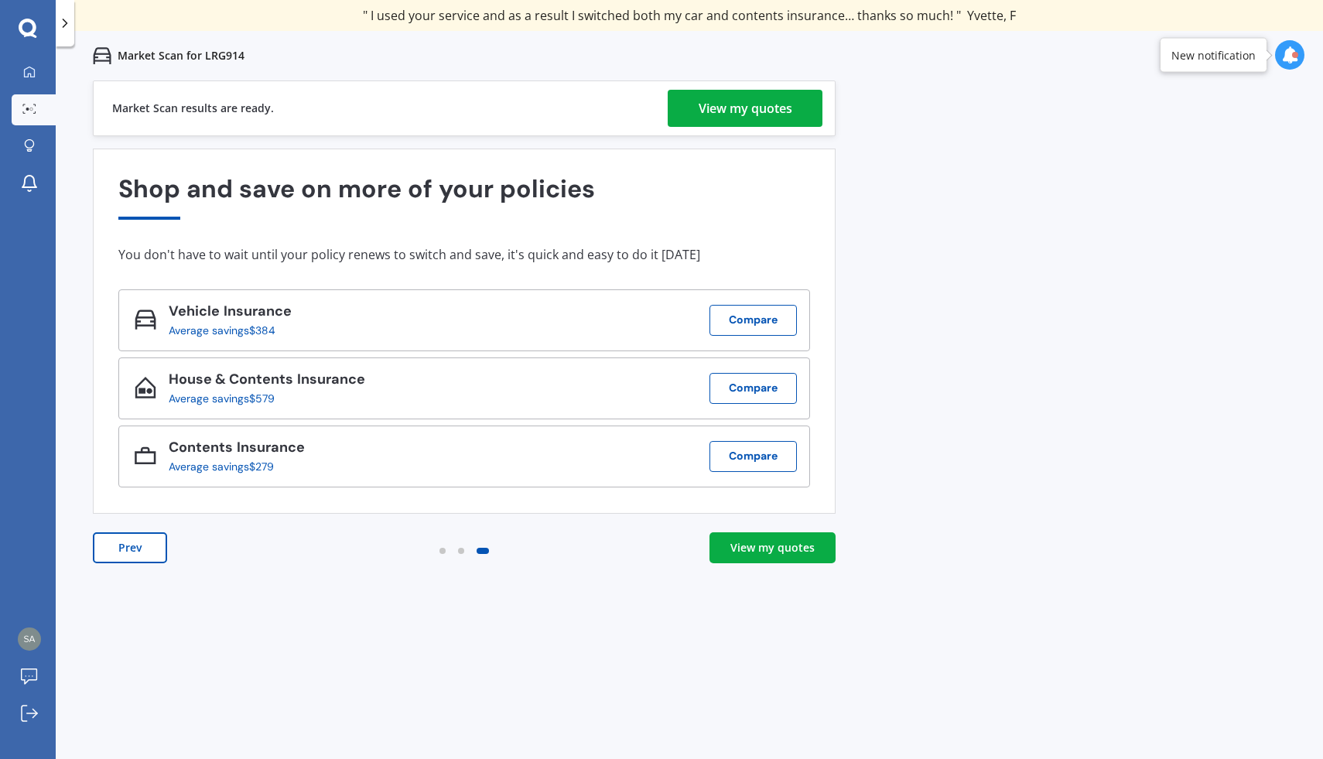
click at [796, 536] on link "View my quotes" at bounding box center [773, 547] width 126 height 31
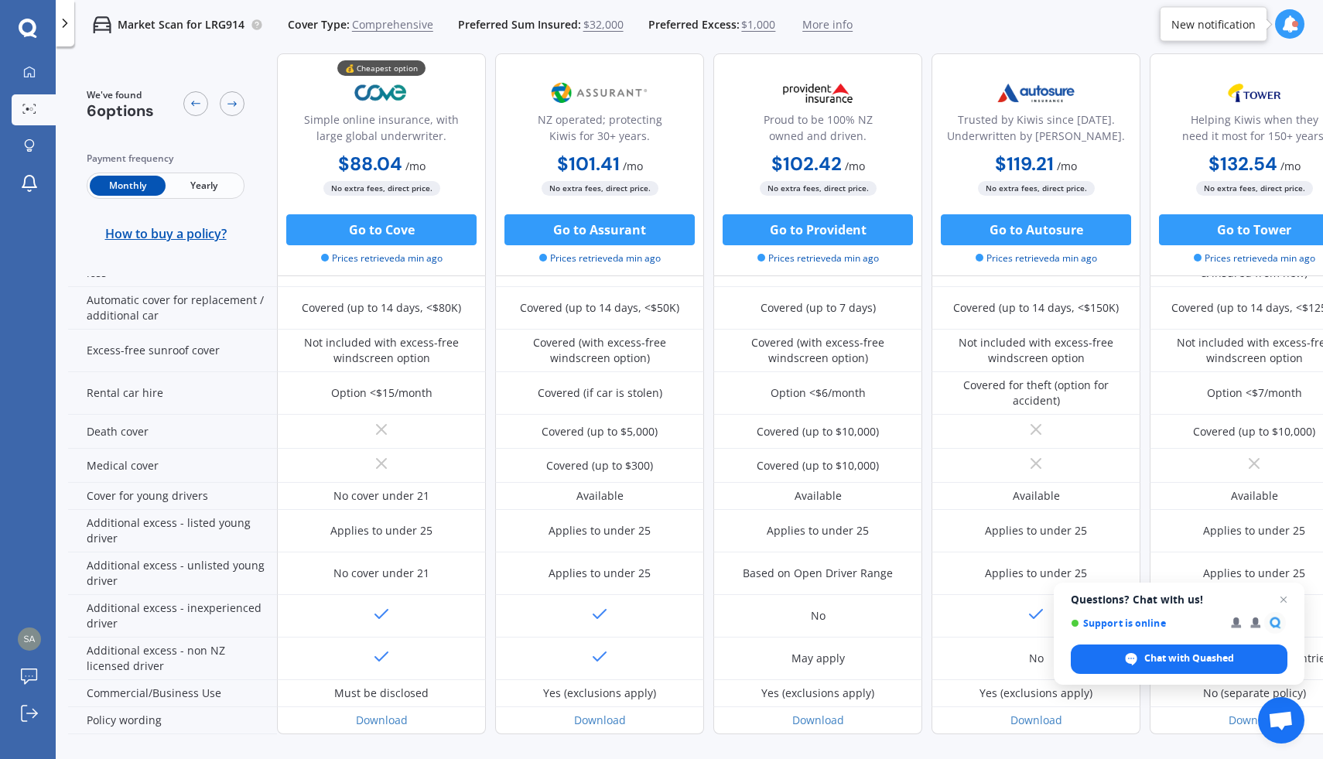
scroll to position [658, 0]
